Goal: Task Accomplishment & Management: Complete application form

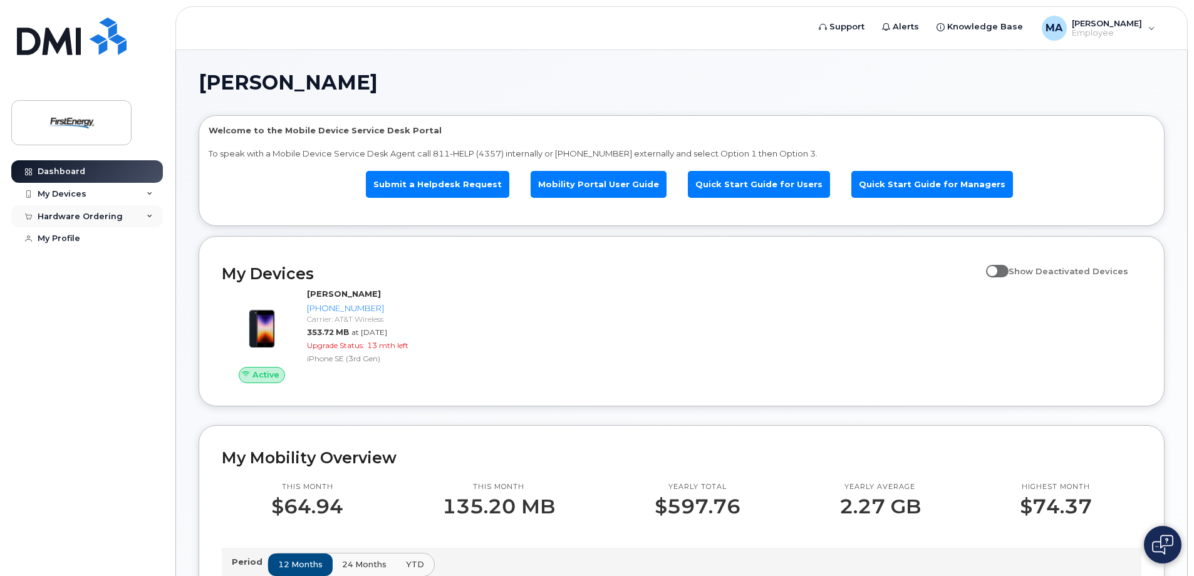
click at [102, 214] on div "Hardware Ordering" at bounding box center [80, 217] width 85 height 10
click at [140, 193] on div "My Devices" at bounding box center [87, 194] width 152 height 23
click at [120, 195] on div "My Devices" at bounding box center [87, 194] width 152 height 23
click at [67, 233] on link "New Order" at bounding box center [98, 239] width 130 height 24
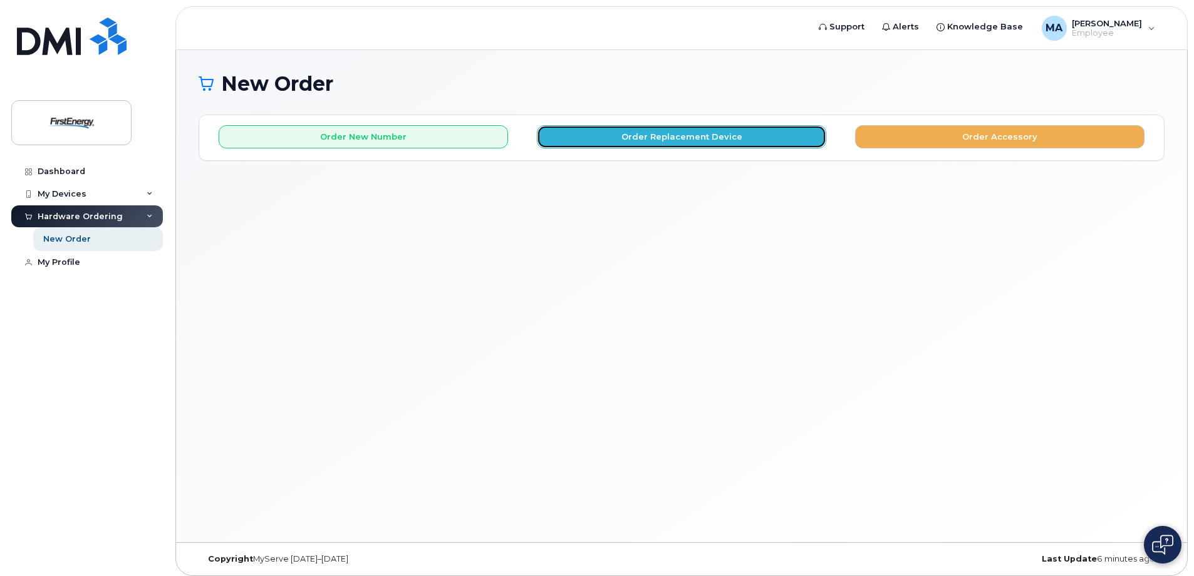
click at [664, 135] on button "Order Replacement Device" at bounding box center [681, 136] width 289 height 23
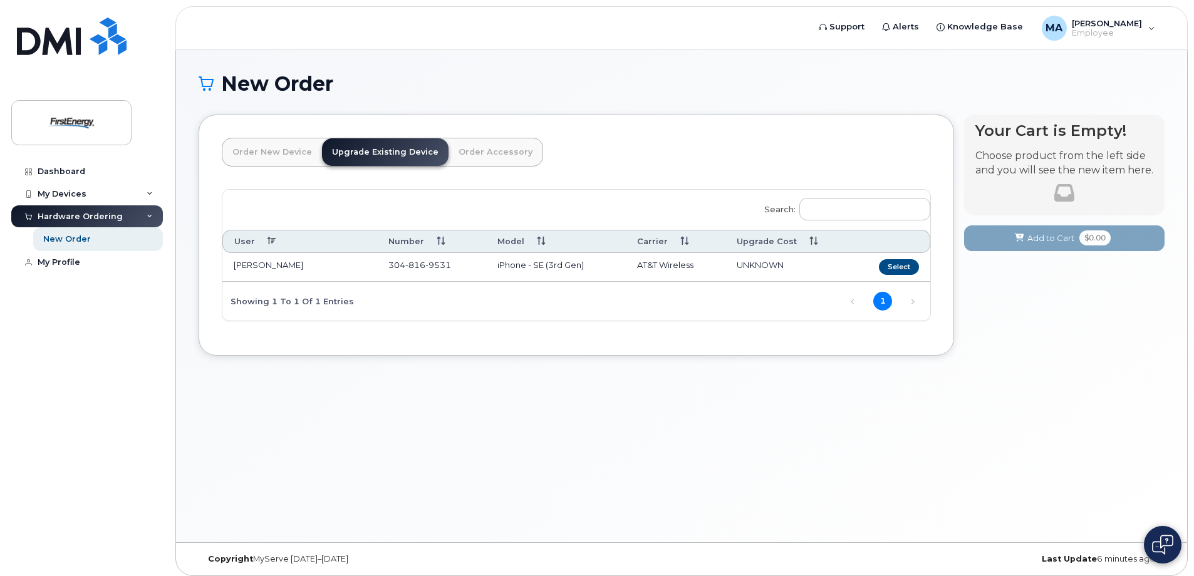
click at [266, 238] on th "User" at bounding box center [299, 241] width 155 height 23
click at [269, 240] on th "User" at bounding box center [299, 241] width 155 height 23
click at [274, 305] on div "Showing 1 to 1 of 1 entries" at bounding box center [288, 300] width 132 height 21
click at [275, 304] on div "Showing 1 to 1 of 1 entries" at bounding box center [288, 300] width 132 height 21
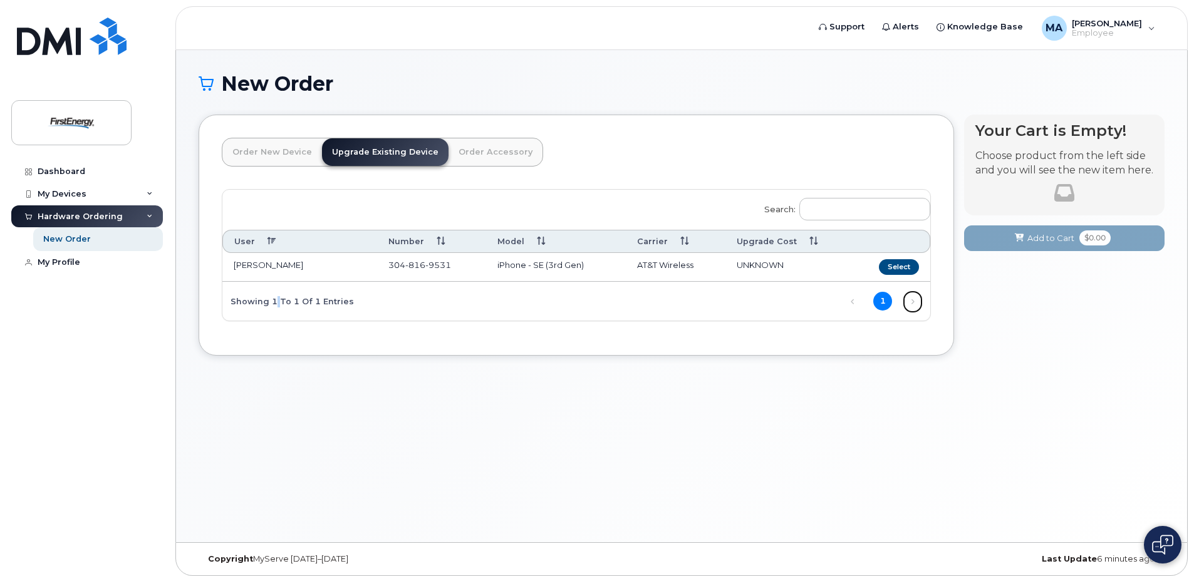
click at [913, 300] on link "Next" at bounding box center [912, 302] width 19 height 19
click at [861, 211] on input "Search:" at bounding box center [864, 209] width 131 height 23
click at [812, 239] on th "Upgrade Cost" at bounding box center [788, 241] width 126 height 23
click at [685, 241] on th "Carrier" at bounding box center [676, 241] width 100 height 23
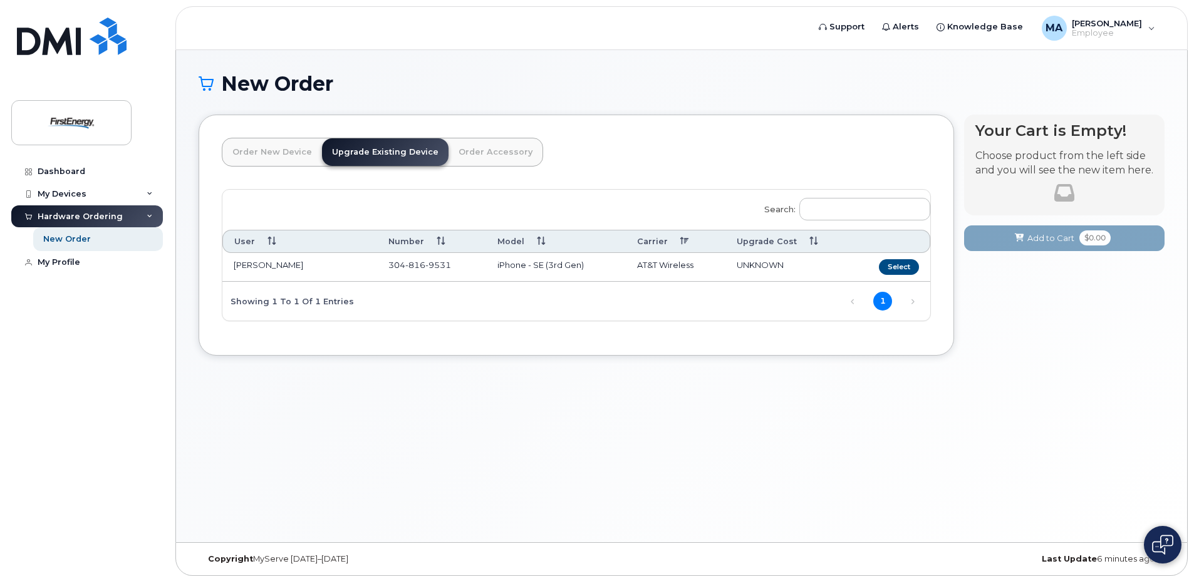
click at [537, 241] on th "Model" at bounding box center [556, 241] width 140 height 23
click at [437, 241] on th "Number" at bounding box center [431, 241] width 109 height 23
click at [270, 242] on th "User" at bounding box center [299, 241] width 155 height 23
click at [883, 210] on input "Search:" at bounding box center [864, 209] width 131 height 23
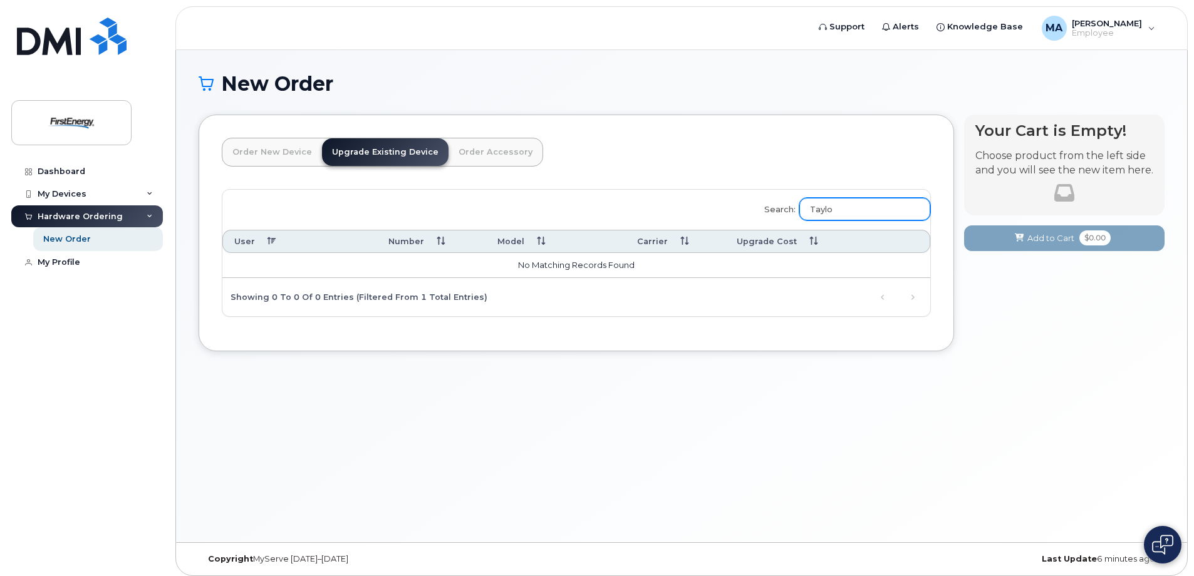
type input "Taylor"
click at [769, 205] on label "Search: Taylor" at bounding box center [843, 207] width 174 height 35
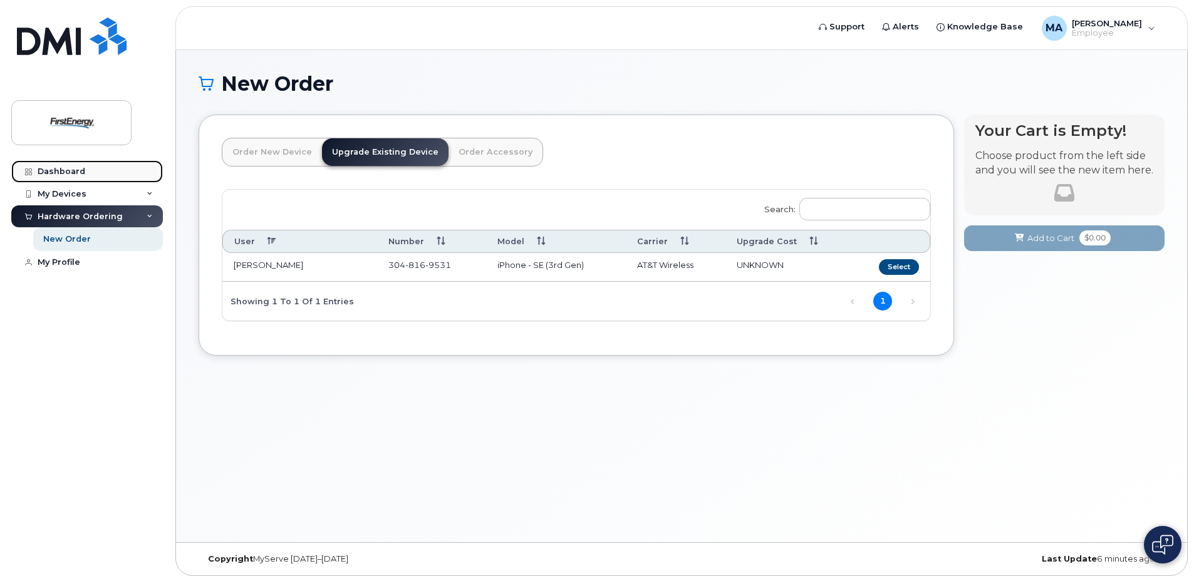
click at [75, 164] on link "Dashboard" at bounding box center [87, 171] width 152 height 23
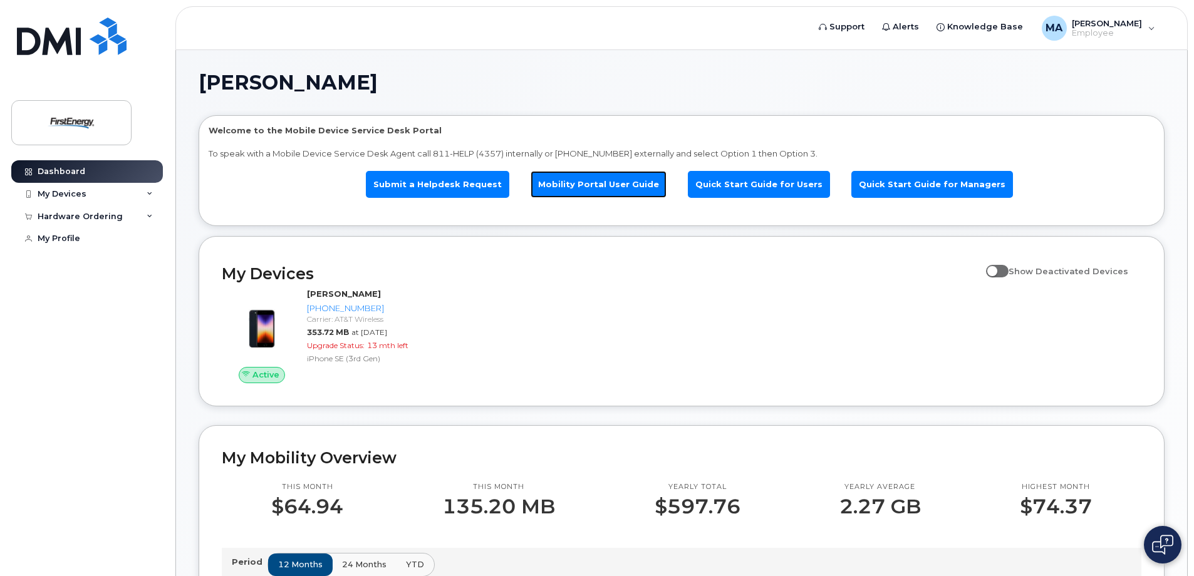
click at [608, 187] on link "Mobility Portal User Guide" at bounding box center [599, 184] width 136 height 27
click at [135, 215] on div "Hardware Ordering" at bounding box center [87, 216] width 152 height 23
click at [96, 239] on link "New Order" at bounding box center [98, 239] width 130 height 24
